Goal: Browse casually

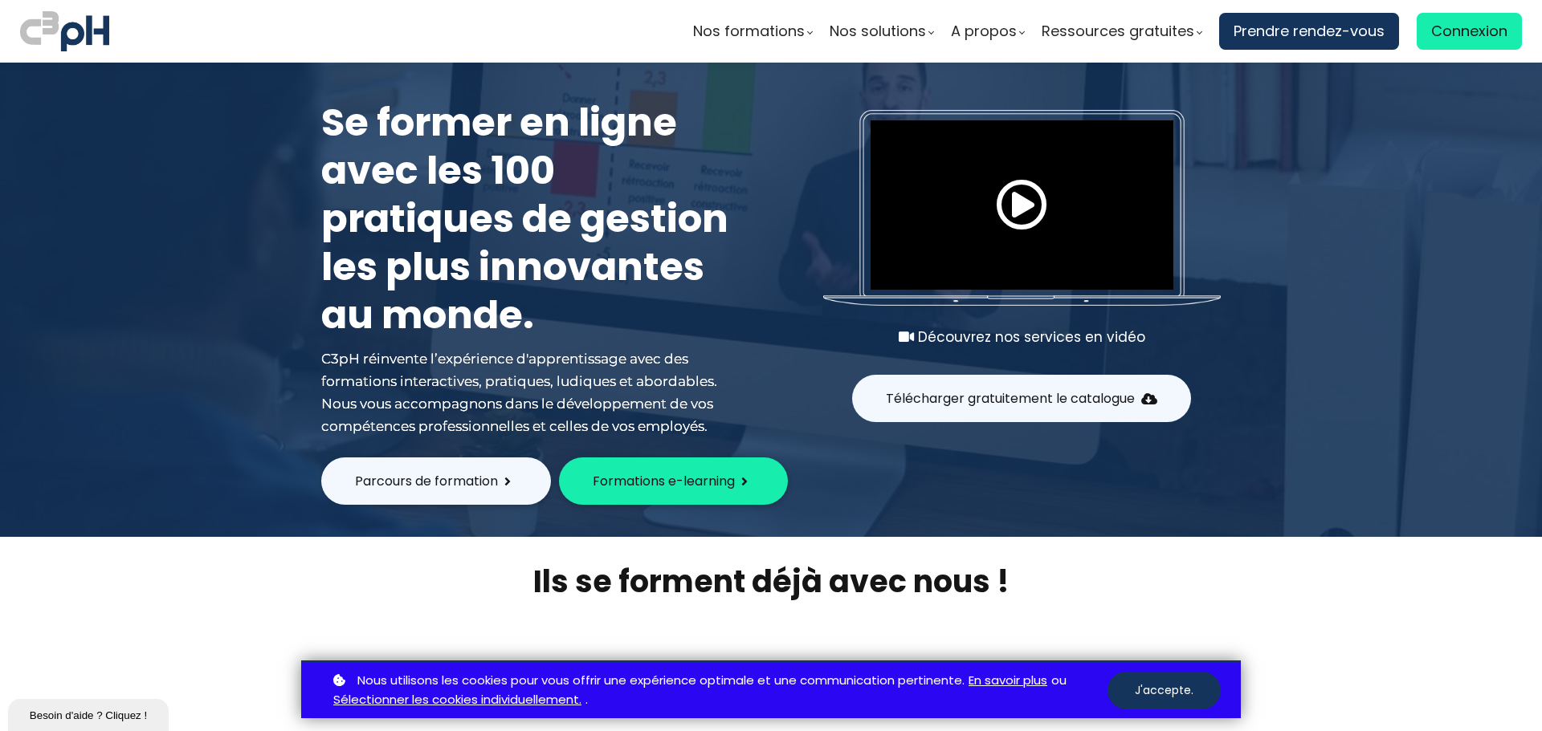
click at [163, 596] on section "Ils se forment déjà avec nous !" at bounding box center [771, 655] width 1542 height 237
